Goal: Information Seeking & Learning: Find specific fact

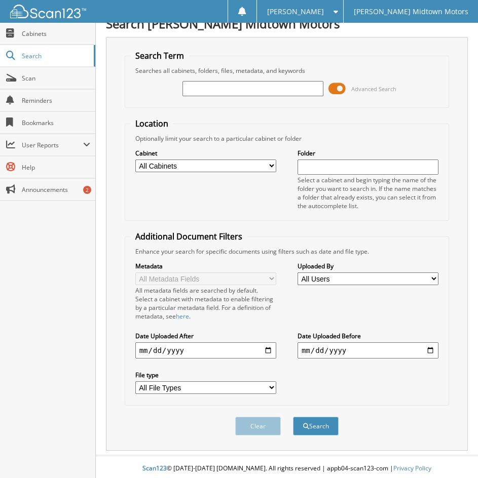
scroll to position [16, 0]
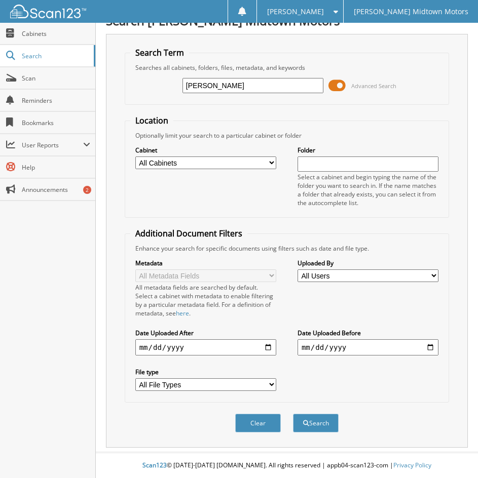
type input "[PERSON_NAME]"
click at [293, 414] on button "Search" at bounding box center [316, 423] width 46 height 19
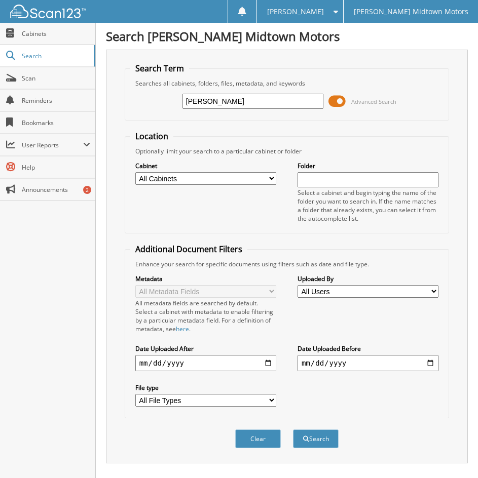
drag, startPoint x: 226, startPoint y: 105, endPoint x: 114, endPoint y: 113, distance: 112.2
click at [114, 113] on div "Search Term Searches all cabinets, folders, files, metadata, and keywords glotz…" at bounding box center [287, 257] width 362 height 414
type input "ronald Glotz"
click at [293, 430] on button "Search" at bounding box center [316, 439] width 46 height 19
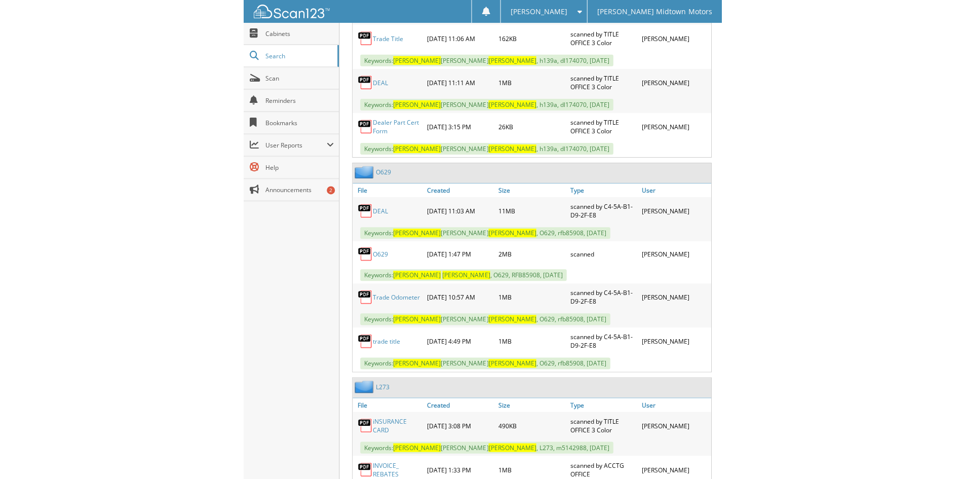
scroll to position [2330, 0]
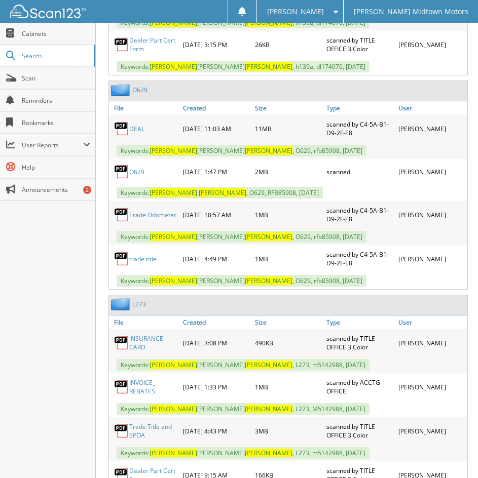
click at [137, 133] on link "DEAL" at bounding box center [136, 129] width 15 height 9
